Goal: Task Accomplishment & Management: Use online tool/utility

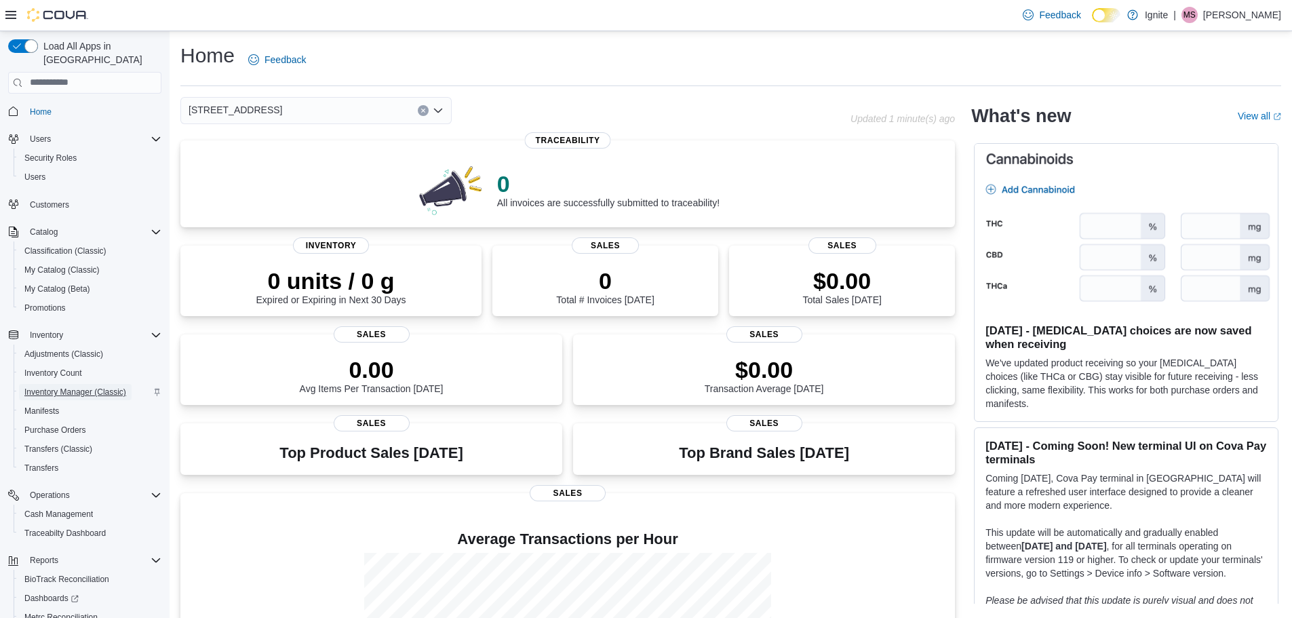
click at [75, 387] on span "Inventory Manager (Classic)" at bounding box center [75, 392] width 102 height 11
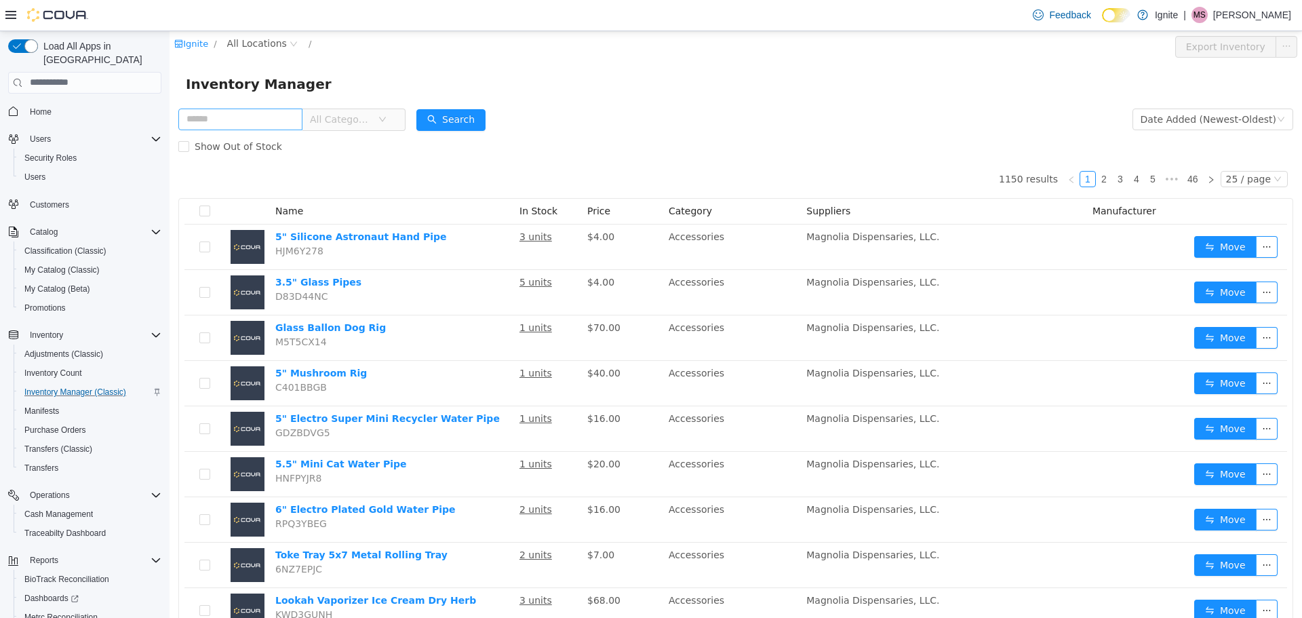
click at [245, 117] on input "text" at bounding box center [240, 119] width 124 height 22
type input "**********"
click at [272, 49] on span "All Locations" at bounding box center [257, 42] width 60 height 15
click at [283, 118] on span "[STREET_ADDRESS]" at bounding box center [304, 116] width 94 height 11
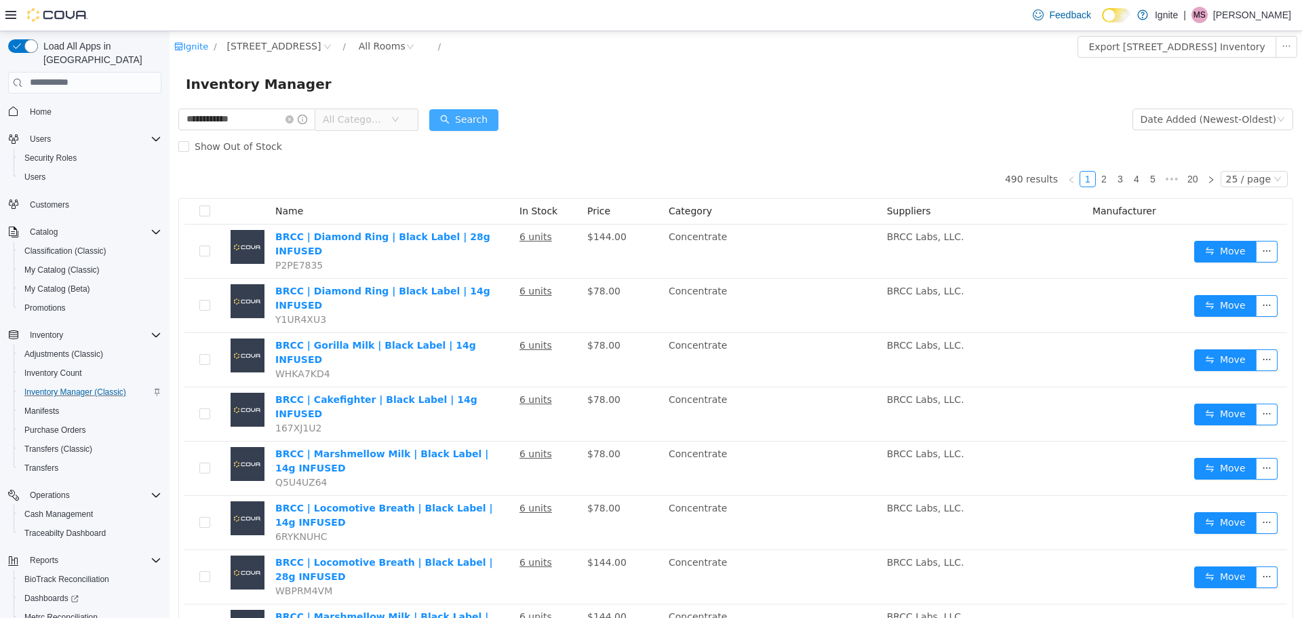
click at [479, 124] on button "Search" at bounding box center [463, 120] width 69 height 22
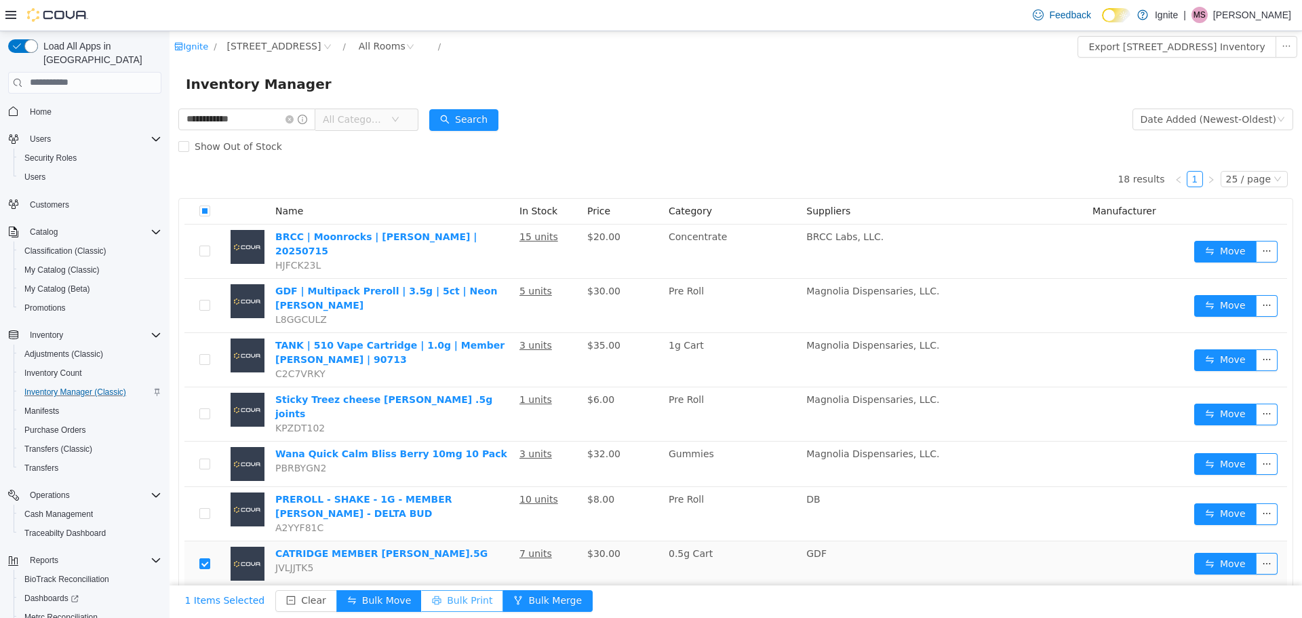
click at [441, 597] on button "Bulk Print" at bounding box center [462, 600] width 82 height 22
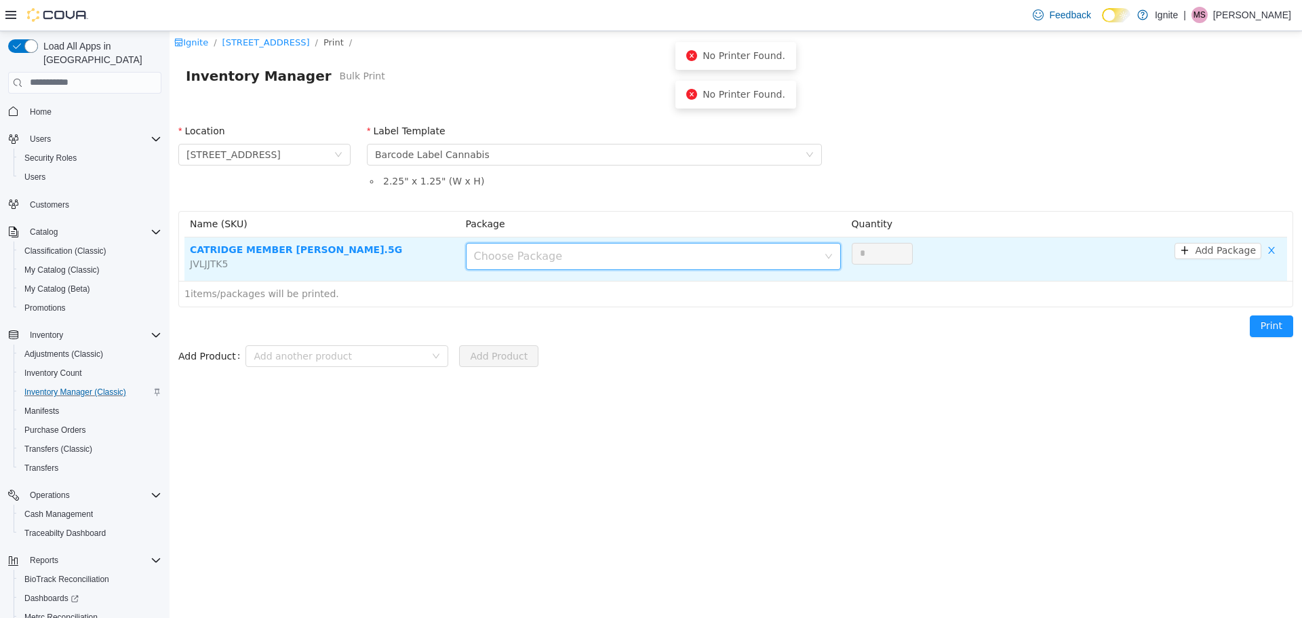
click at [507, 256] on div "Choose Package" at bounding box center [646, 256] width 344 height 14
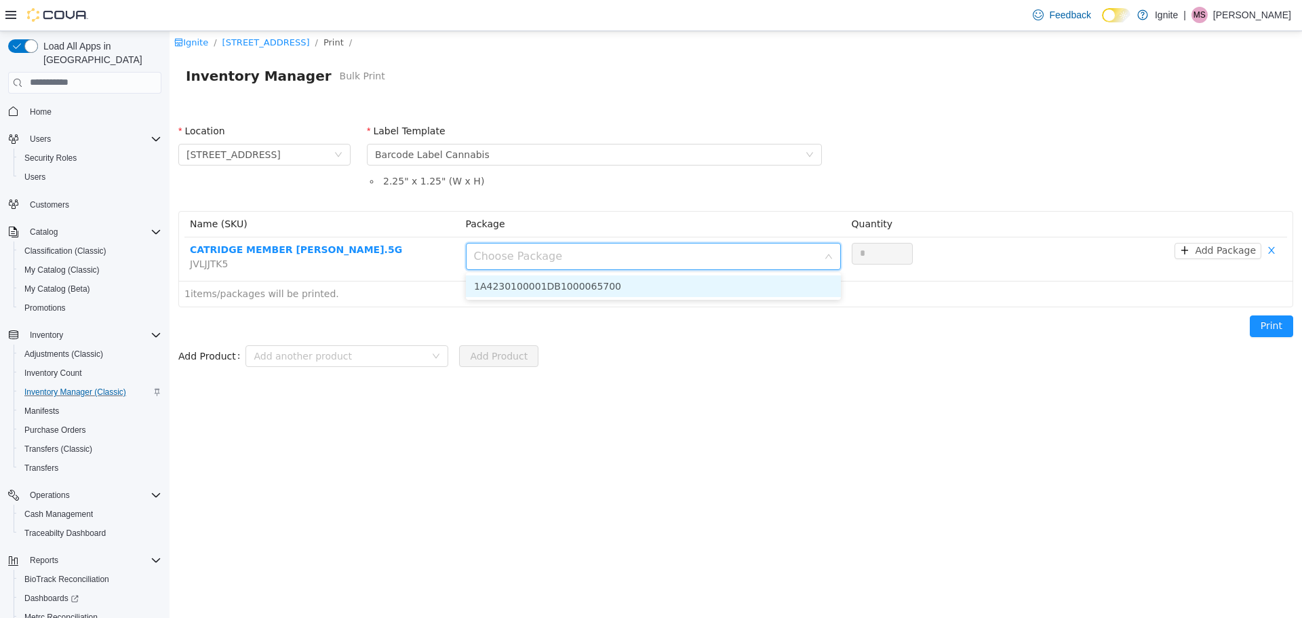
click at [530, 286] on li "1A4230100001DB1000065700" at bounding box center [653, 286] width 375 height 22
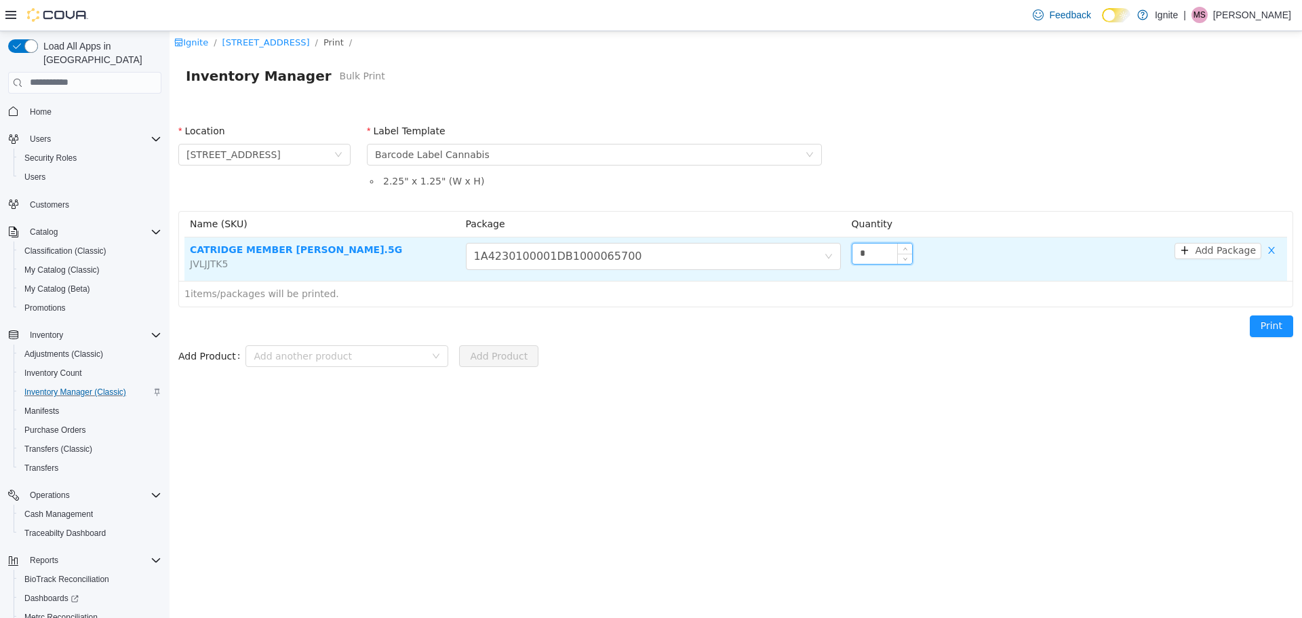
click at [879, 252] on input "*" at bounding box center [882, 253] width 60 height 20
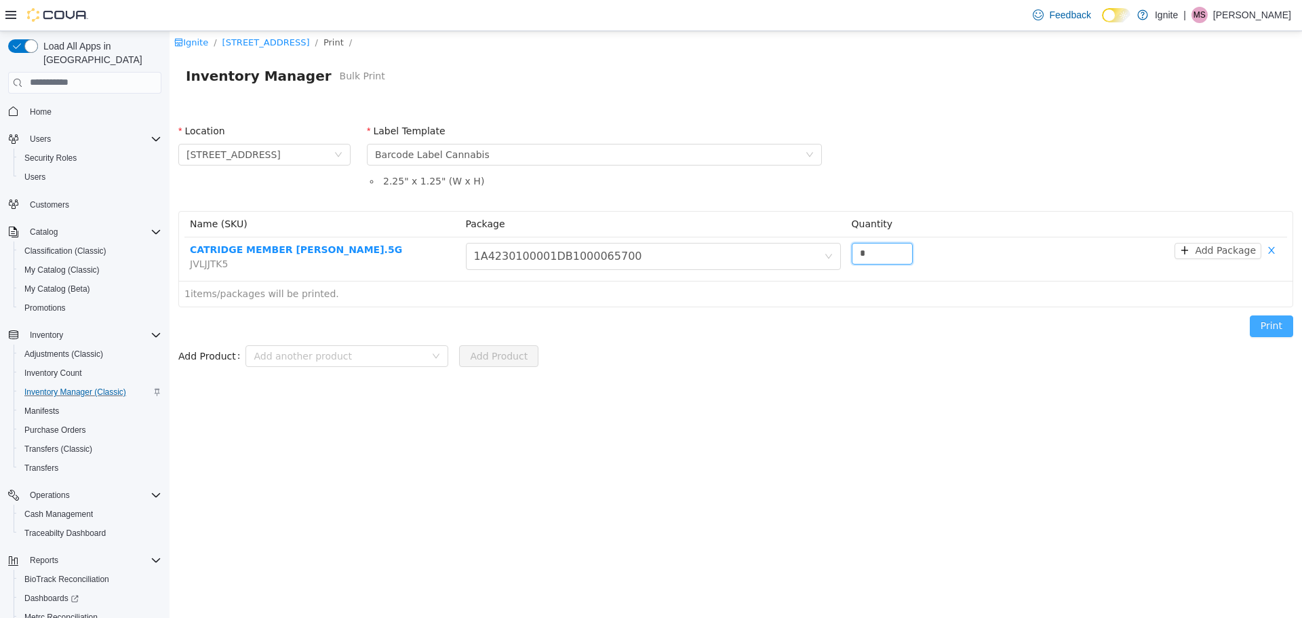
type input "*"
click at [1259, 328] on button "Print" at bounding box center [1271, 326] width 43 height 22
click at [1272, 329] on button "Print" at bounding box center [1271, 326] width 43 height 22
click at [1279, 325] on button "Print" at bounding box center [1271, 326] width 43 height 22
